Goal: Information Seeking & Learning: Learn about a topic

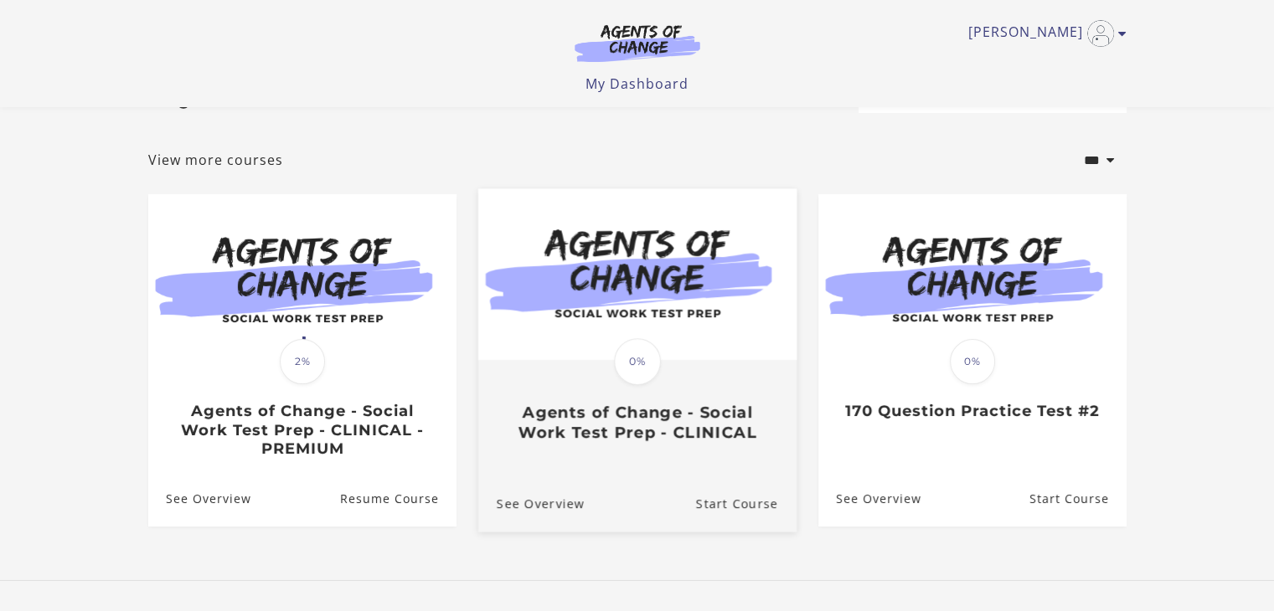
scroll to position [155, 0]
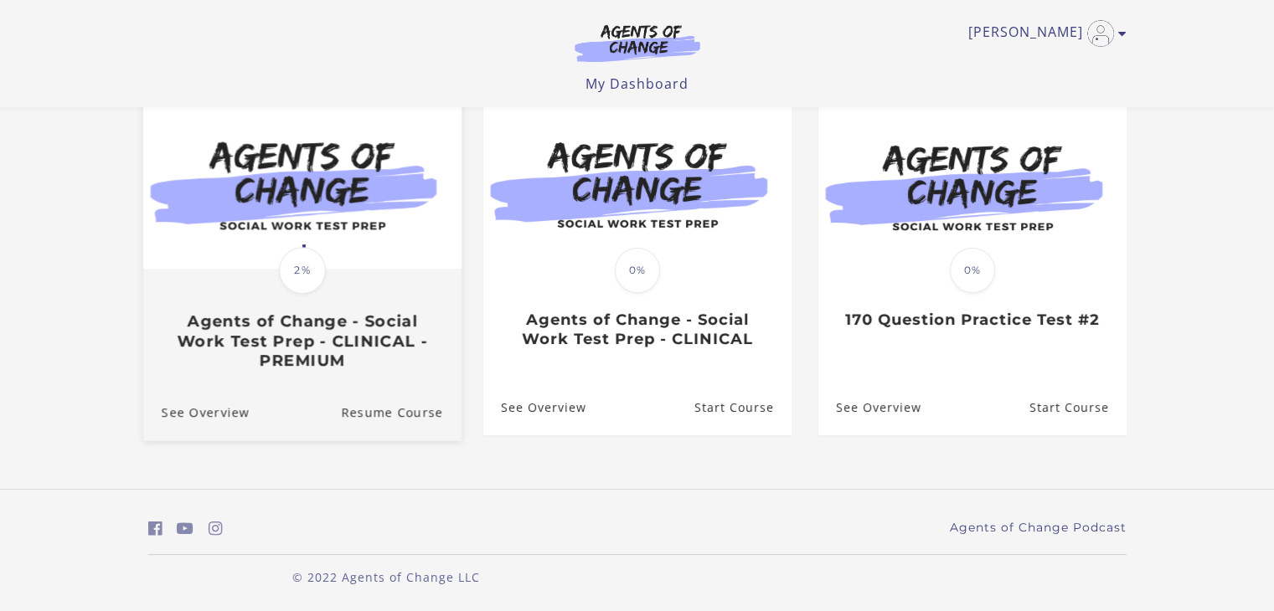
click at [291, 336] on h3 "Agents of Change - Social Work Test Prep - CLINICAL - PREMIUM" at bounding box center [301, 341] width 281 height 59
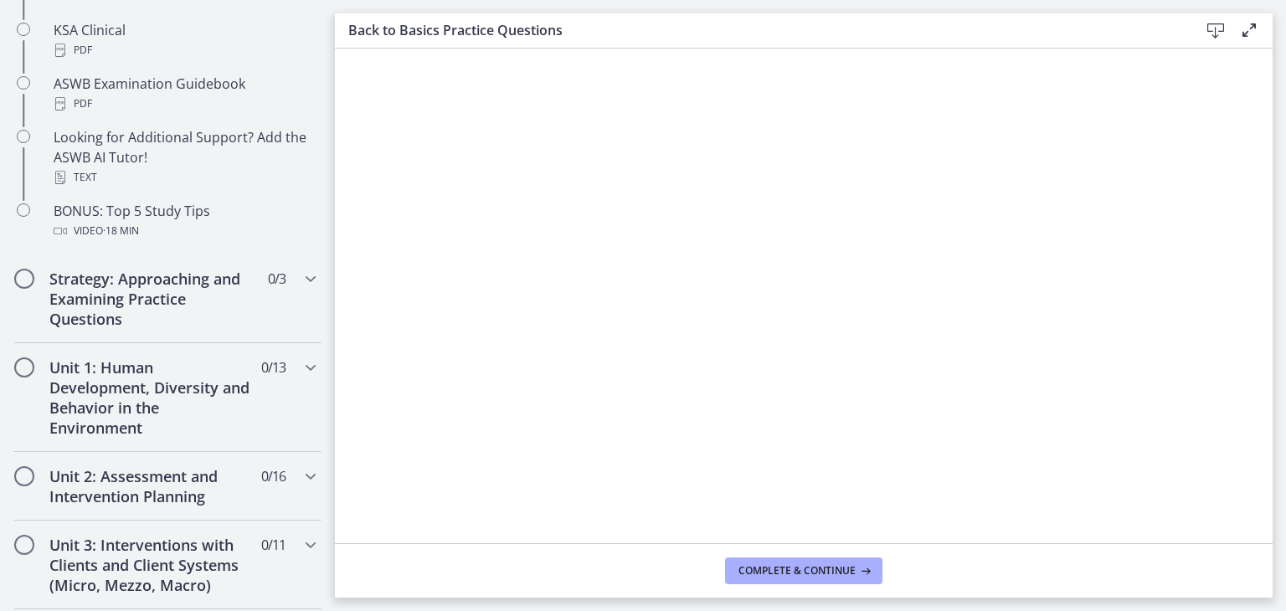
scroll to position [837, 0]
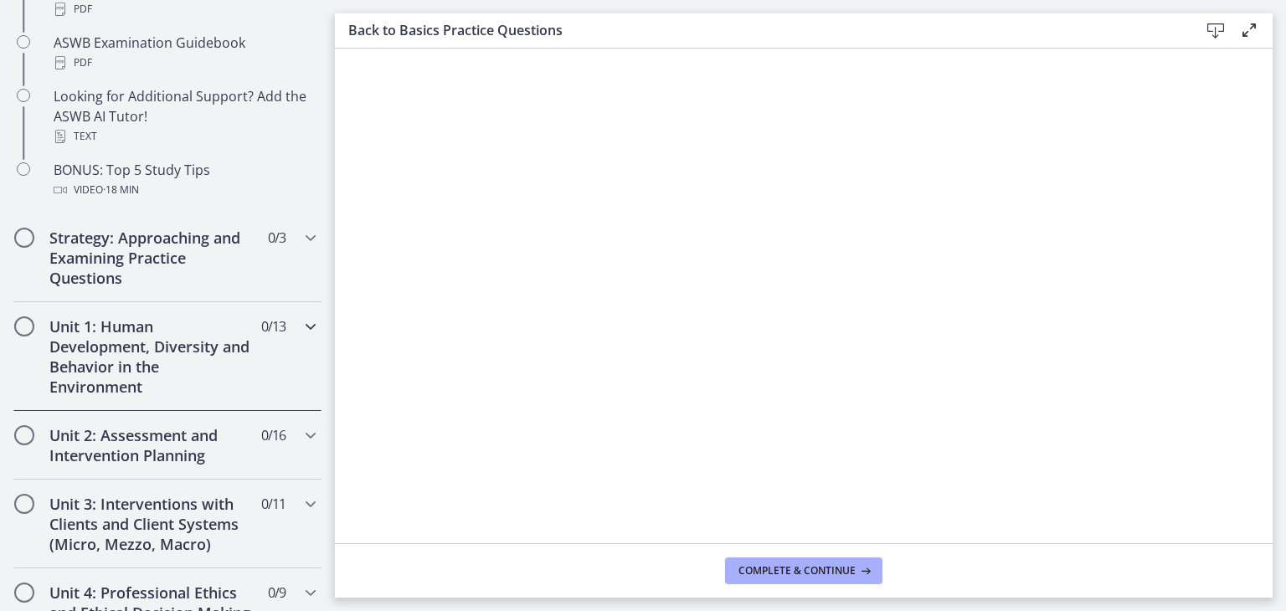
click at [183, 358] on h2 "Unit 1: Human Development, Diversity and Behavior in the Environment" at bounding box center [151, 357] width 204 height 80
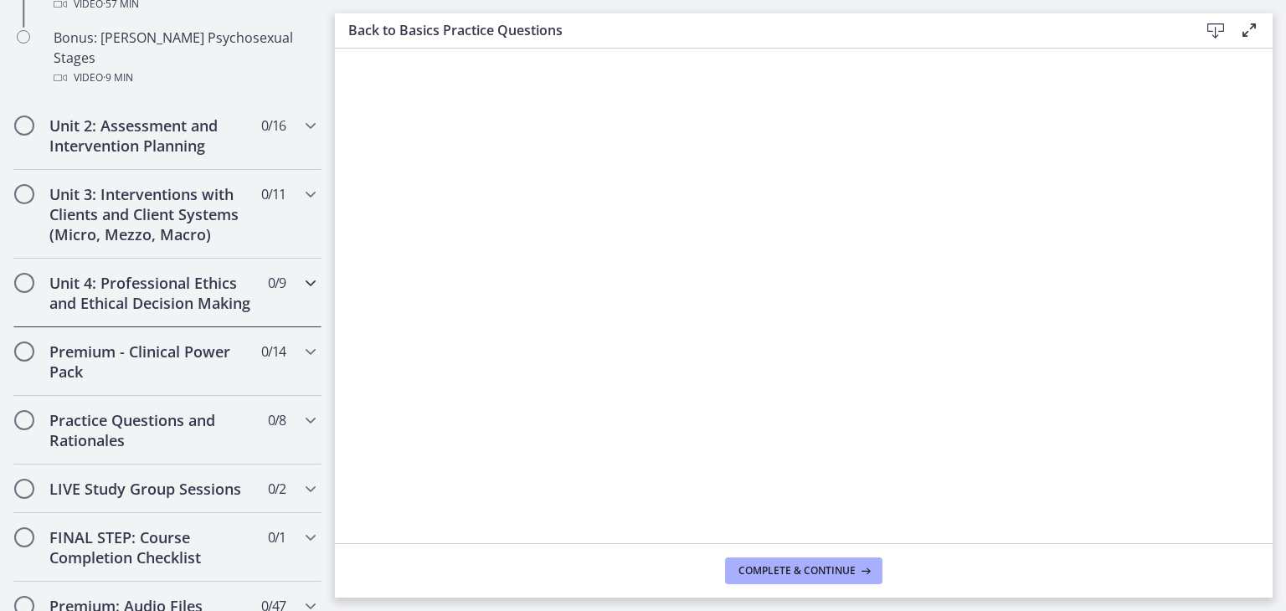
scroll to position [1340, 0]
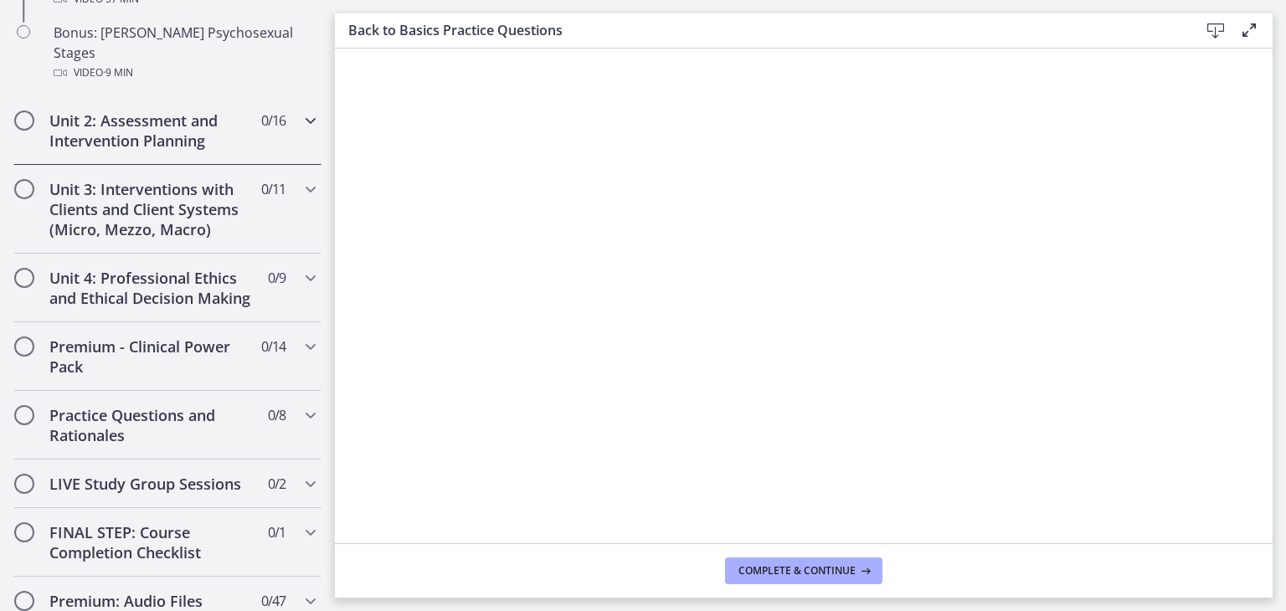
click at [167, 111] on h2 "Unit 2: Assessment and Intervention Planning" at bounding box center [151, 131] width 204 height 40
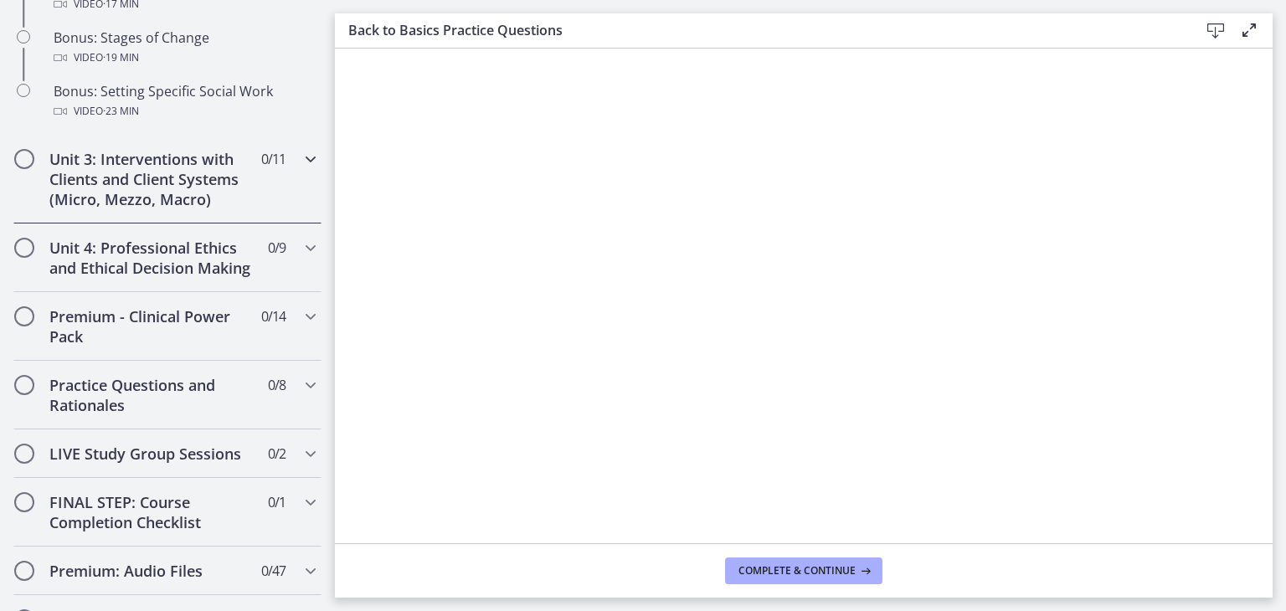
click at [210, 193] on h2 "Unit 3: Interventions with Clients and Client Systems (Micro, Mezzo, Macro)" at bounding box center [151, 179] width 204 height 60
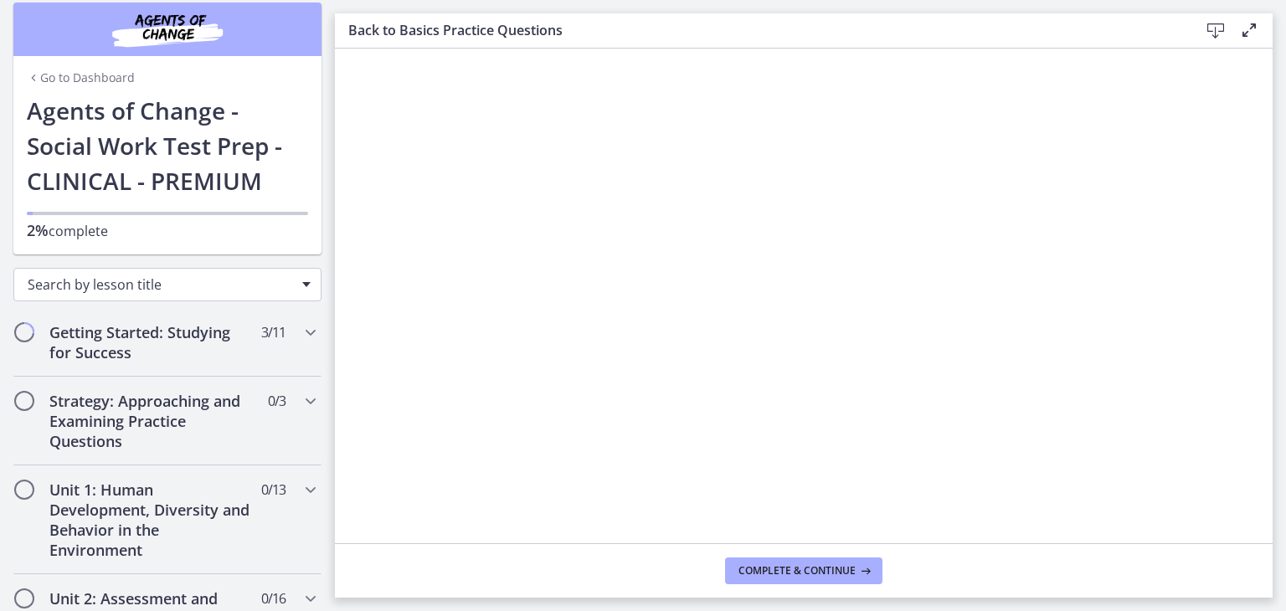
scroll to position [0, 0]
